Goal: Transaction & Acquisition: Purchase product/service

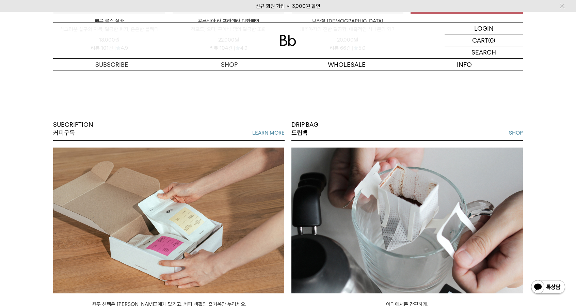
scroll to position [467, 0]
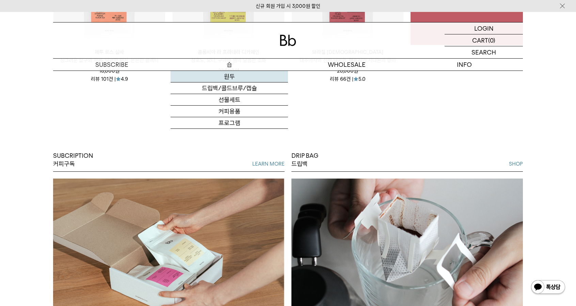
click at [230, 77] on link "원두" at bounding box center [230, 77] width 118 height 12
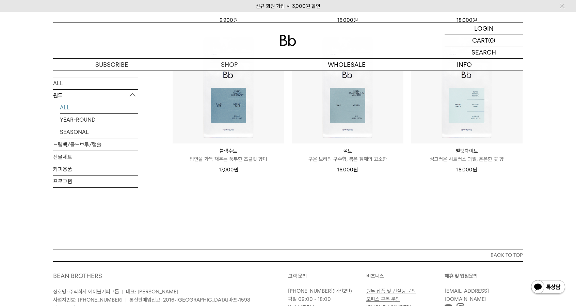
scroll to position [579, 0]
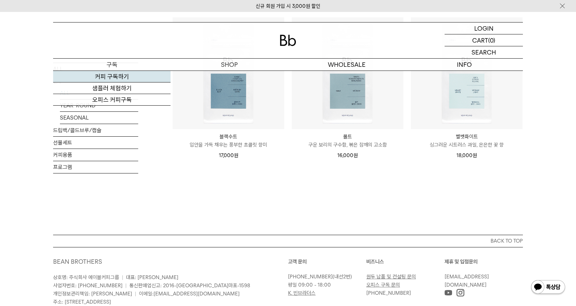
click at [117, 73] on link "커피 구독하기" at bounding box center [112, 77] width 118 height 12
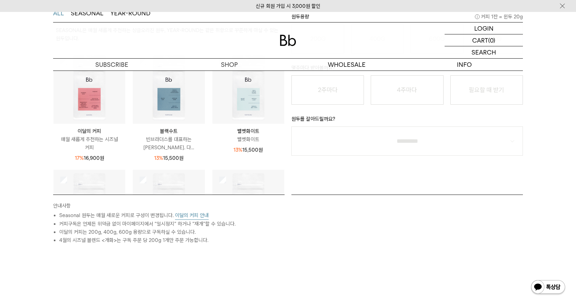
click at [168, 104] on img at bounding box center [169, 88] width 72 height 72
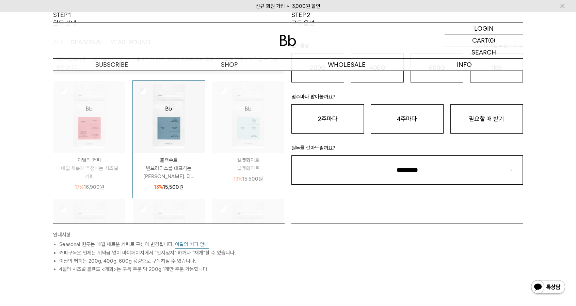
scroll to position [102, 0]
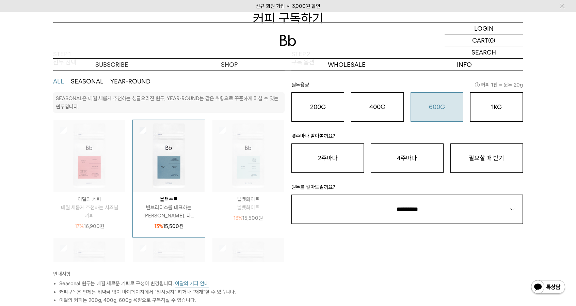
click at [441, 107] on o "600G" at bounding box center [437, 106] width 16 height 7
click at [471, 161] on button "필요할 때 받기" at bounding box center [487, 157] width 73 height 29
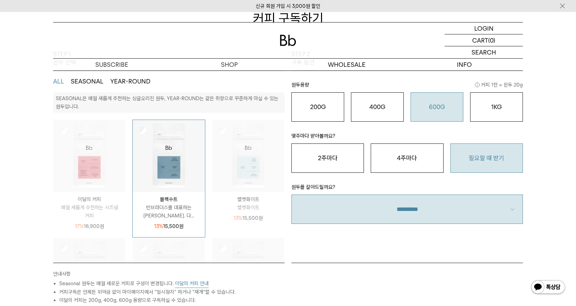
click at [438, 209] on select "**********" at bounding box center [408, 208] width 232 height 29
select select "**"
click at [292, 194] on select "**********" at bounding box center [408, 208] width 232 height 29
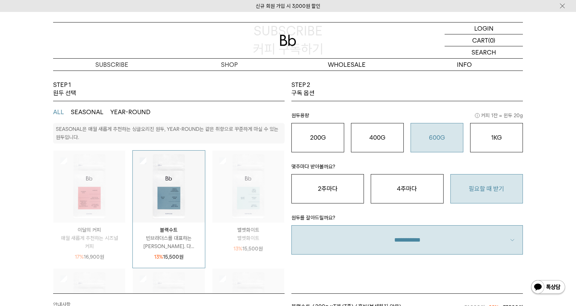
scroll to position [68, 0]
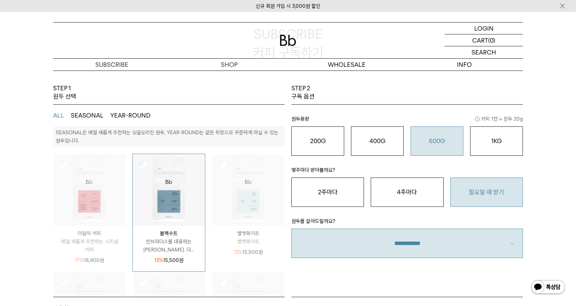
click at [261, 250] on div "13% 15,500 원" at bounding box center [249, 252] width 72 height 8
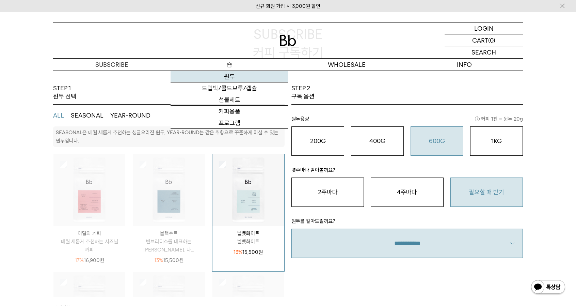
click at [229, 81] on link "원두" at bounding box center [230, 77] width 118 height 12
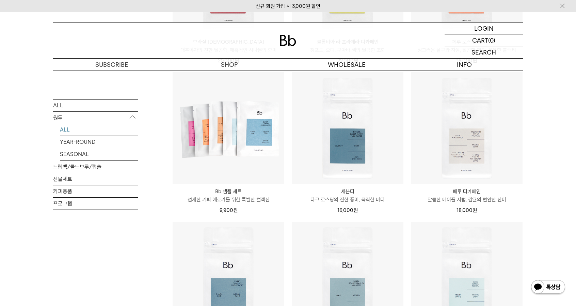
scroll to position [477, 0]
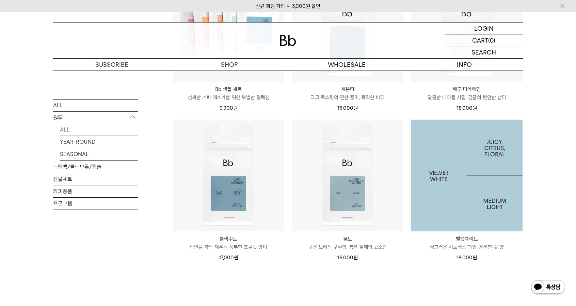
click at [455, 216] on img at bounding box center [467, 176] width 112 height 112
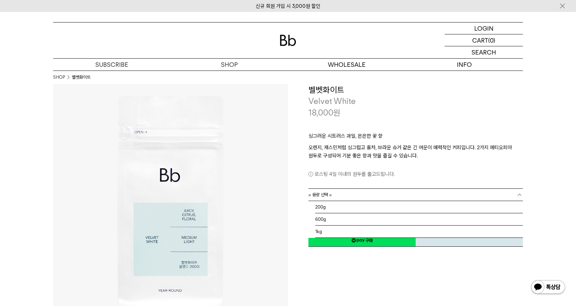
click at [390, 195] on link "= 용량 선택 =" at bounding box center [416, 195] width 215 height 12
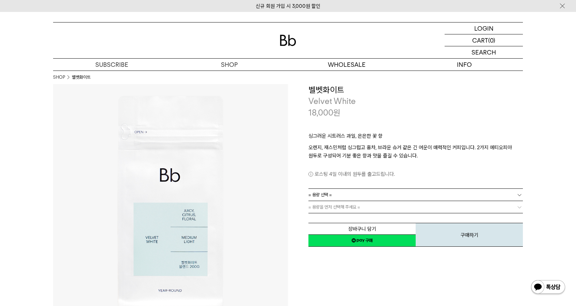
click at [390, 195] on link "= 용량 선택 =" at bounding box center [416, 195] width 215 height 12
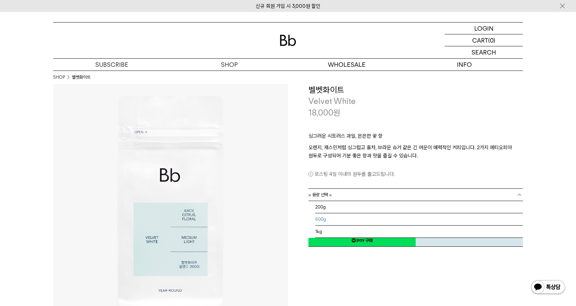
click at [384, 217] on li "600g" at bounding box center [419, 219] width 208 height 12
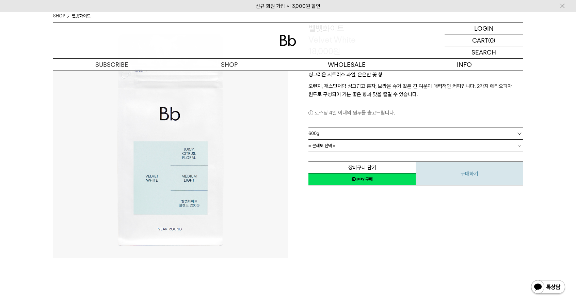
scroll to position [102, 0]
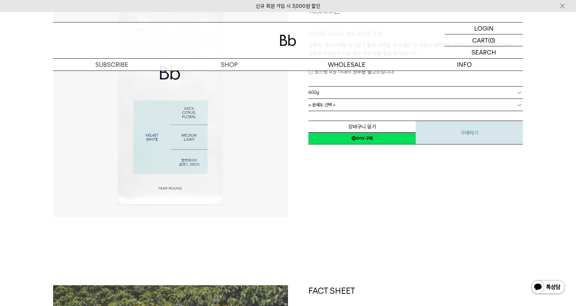
click at [460, 134] on button "구매하기" at bounding box center [469, 133] width 107 height 24
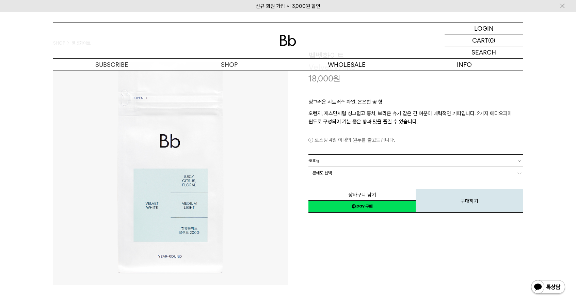
scroll to position [0, 0]
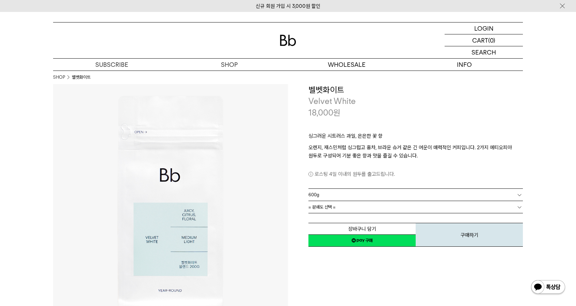
click at [377, 210] on link "= 분쇄도 선택 =" at bounding box center [416, 207] width 215 height 12
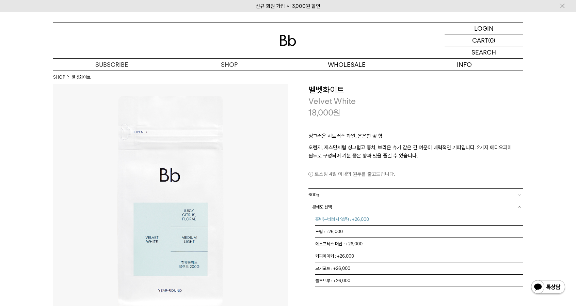
click at [376, 220] on li "홀빈(분쇄하지 않음) : +26,000" at bounding box center [419, 219] width 208 height 12
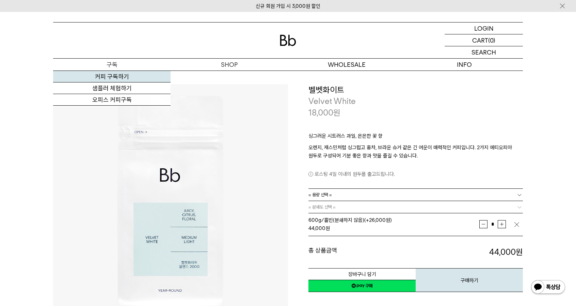
click at [116, 78] on link "커피 구독하기" at bounding box center [112, 77] width 118 height 12
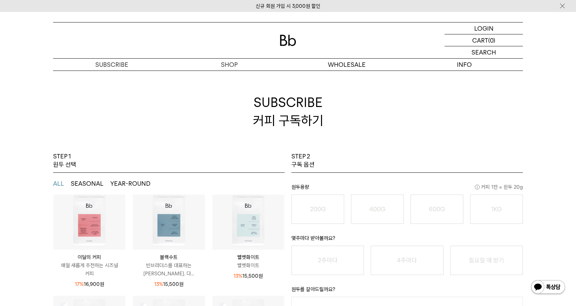
scroll to position [89, 0]
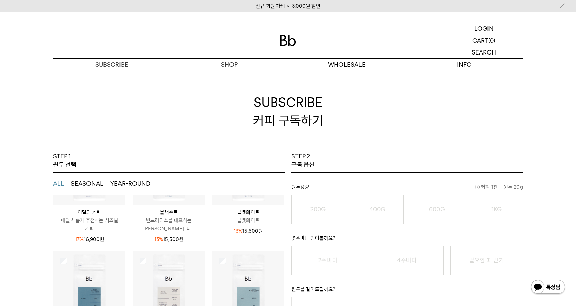
click at [238, 228] on p "13% 15,500 원" at bounding box center [248, 231] width 29 height 8
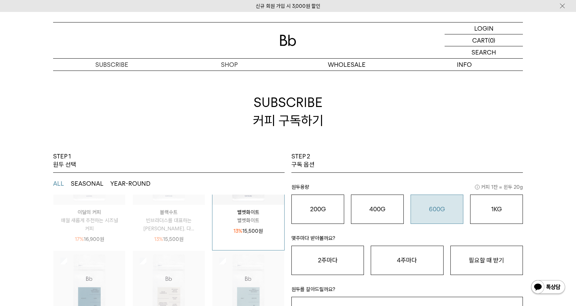
click at [459, 208] on div "600G 43,000 원" at bounding box center [437, 209] width 45 height 8
click at [476, 263] on button "필요할 때 받기" at bounding box center [487, 260] width 73 height 29
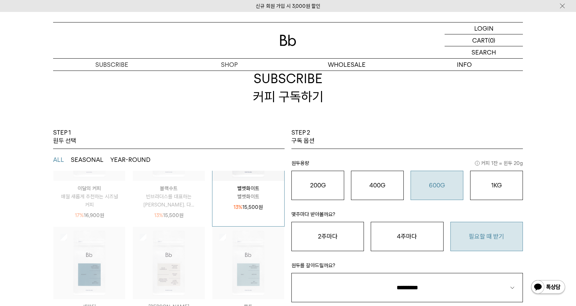
scroll to position [102, 0]
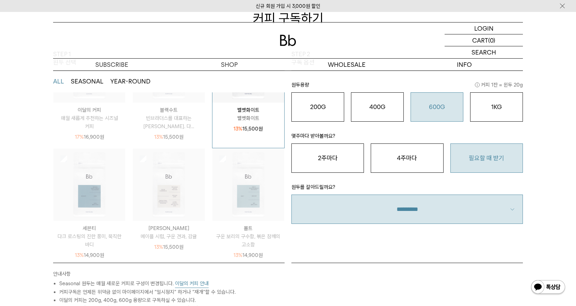
click at [461, 208] on select "**********" at bounding box center [408, 208] width 232 height 29
select select "**"
click at [292, 194] on select "**********" at bounding box center [408, 208] width 232 height 29
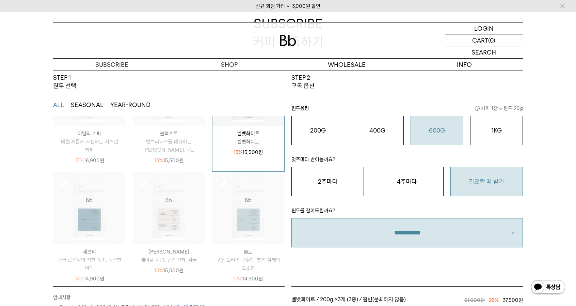
scroll to position [68, 0]
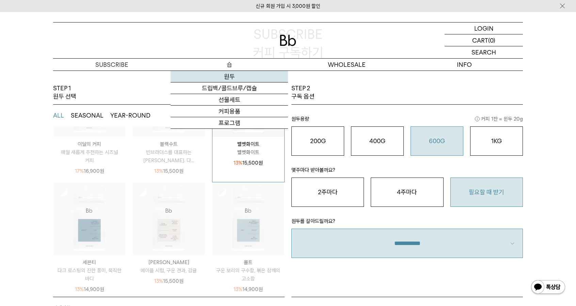
click at [230, 78] on link "원두" at bounding box center [230, 77] width 118 height 12
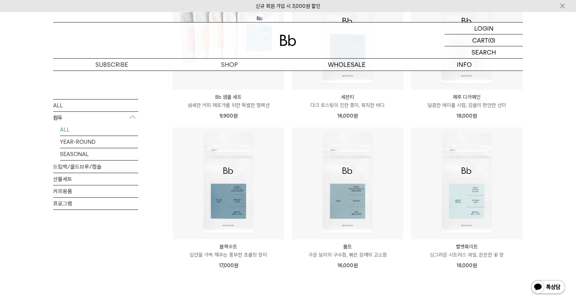
scroll to position [545, 0]
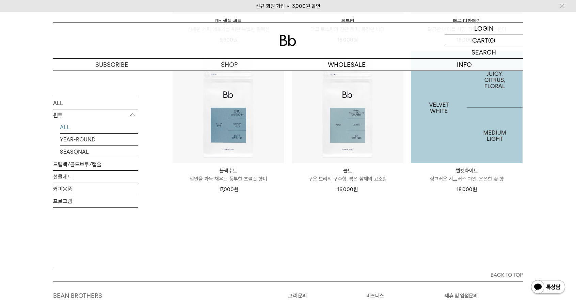
click at [462, 156] on img at bounding box center [467, 107] width 112 height 112
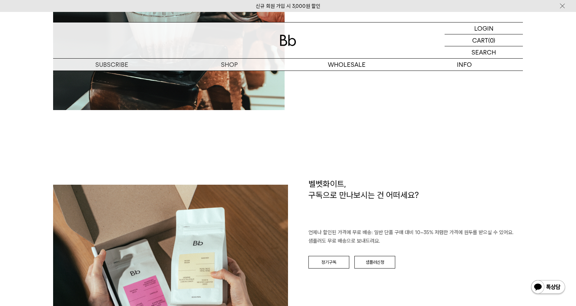
scroll to position [988, 0]
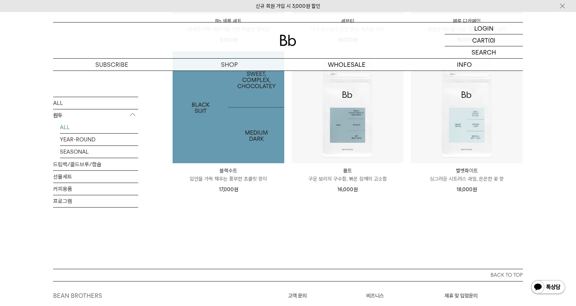
click at [235, 130] on img at bounding box center [229, 107] width 112 height 112
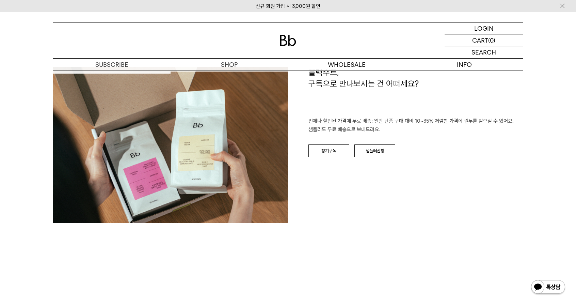
scroll to position [1090, 0]
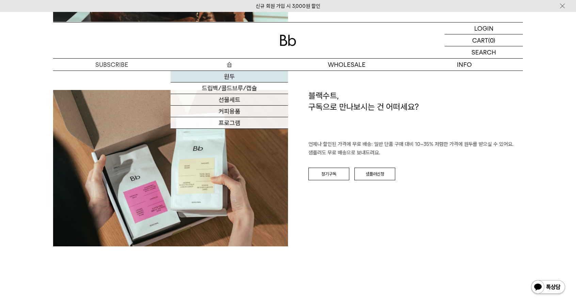
click at [228, 75] on link "원두" at bounding box center [230, 77] width 118 height 12
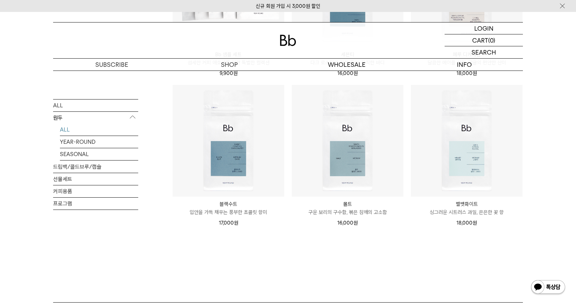
scroll to position [511, 0]
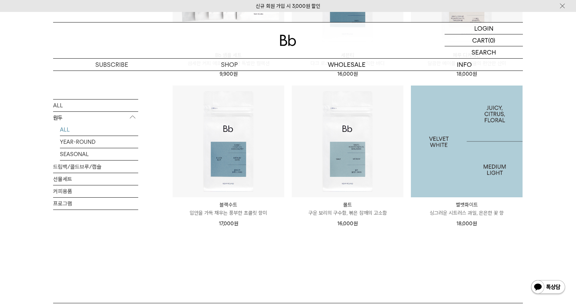
click at [471, 166] on img at bounding box center [467, 141] width 112 height 112
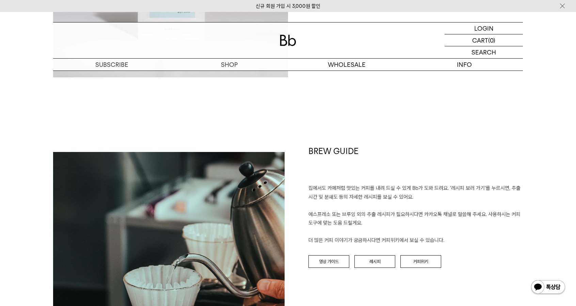
scroll to position [783, 0]
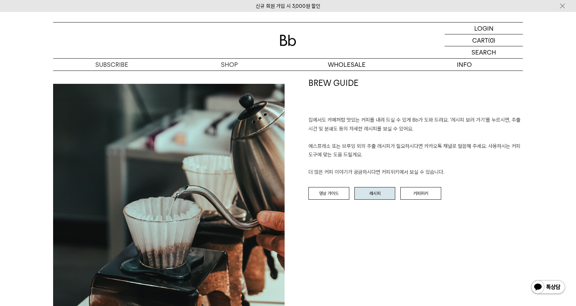
click at [387, 190] on link "레시피" at bounding box center [375, 193] width 41 height 13
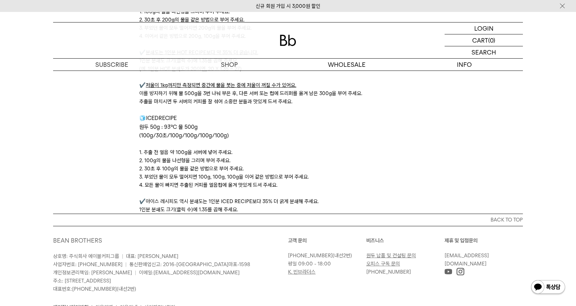
scroll to position [2285, 0]
